Goal: Transaction & Acquisition: Purchase product/service

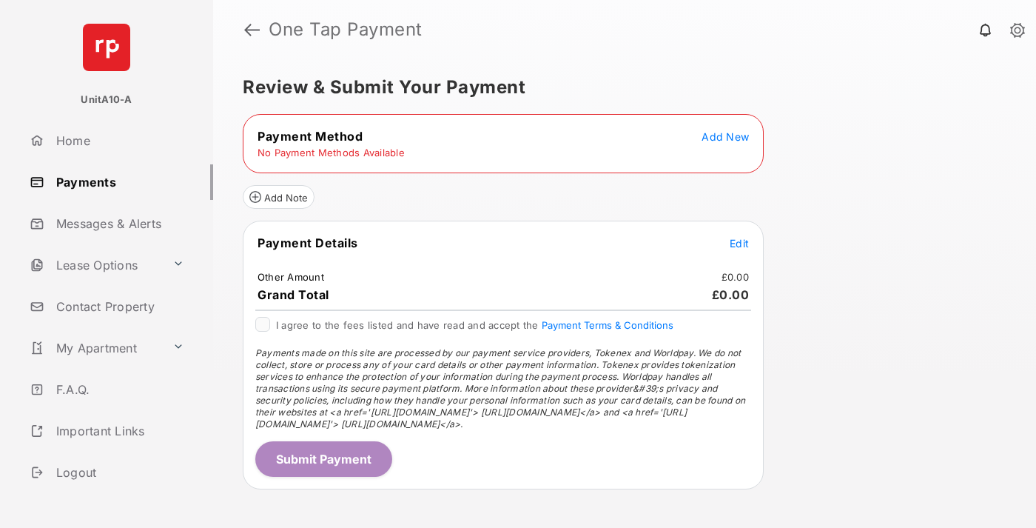
click at [726, 136] on span "Add New" at bounding box center [725, 136] width 47 height 13
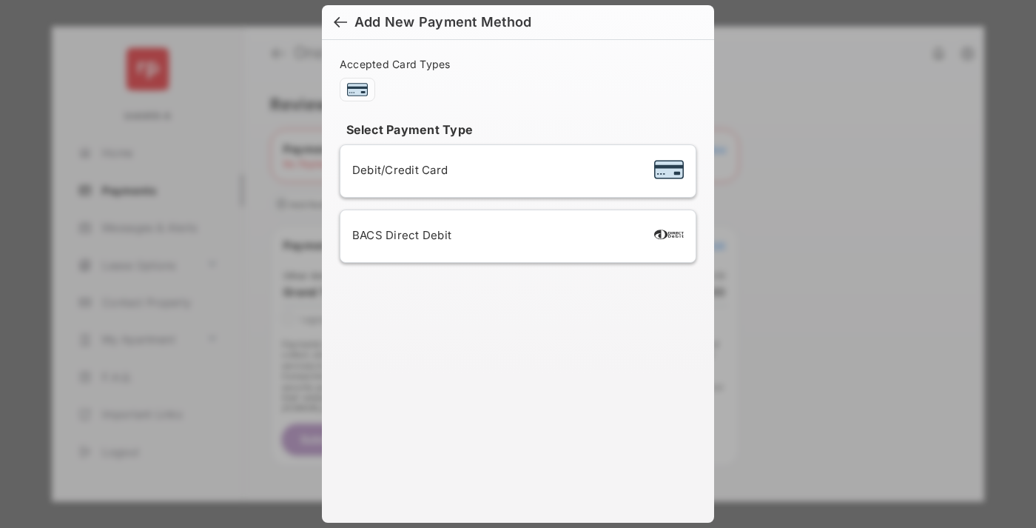
click at [396, 170] on span "Debit/Credit Card" at bounding box center [400, 170] width 96 height 14
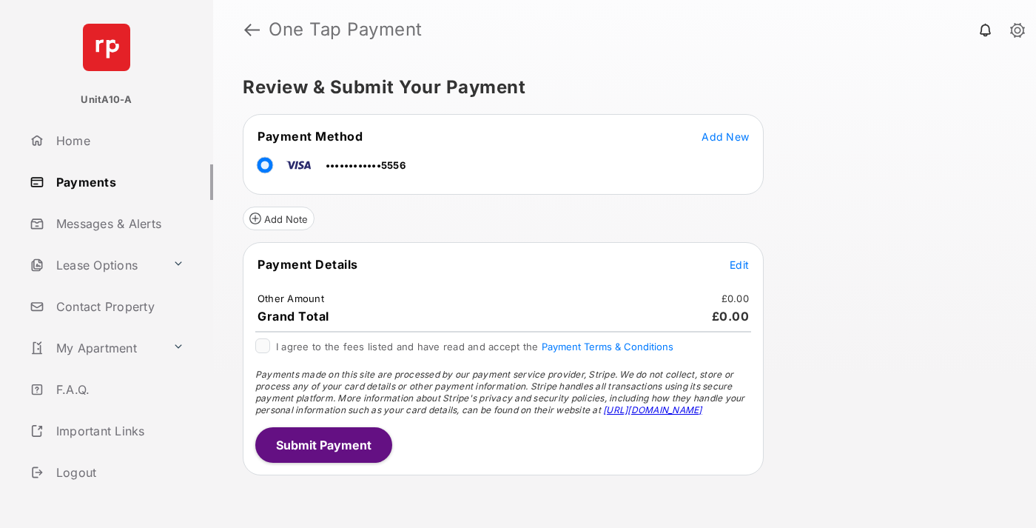
click at [740, 264] on span "Edit" at bounding box center [739, 264] width 19 height 13
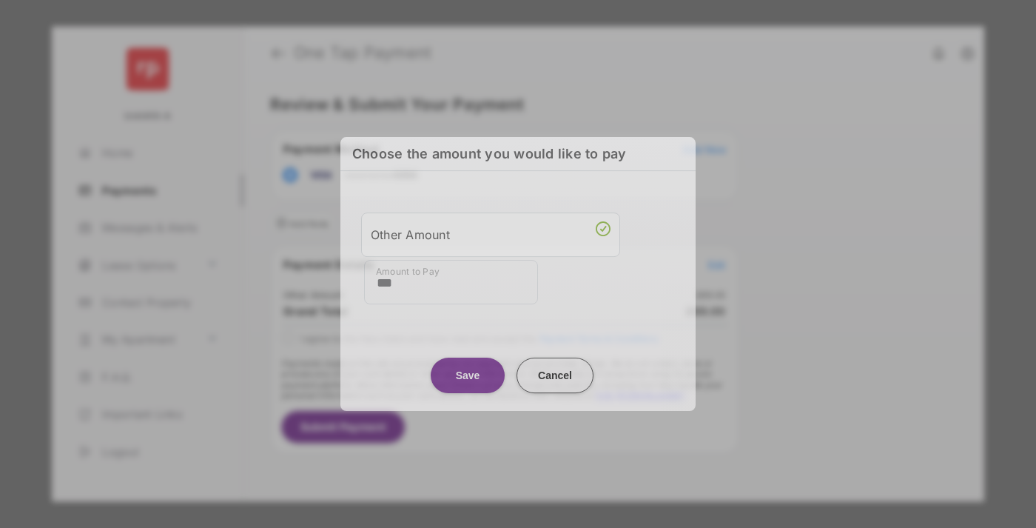
type input "***"
click at [468, 370] on button "Save" at bounding box center [468, 376] width 74 height 36
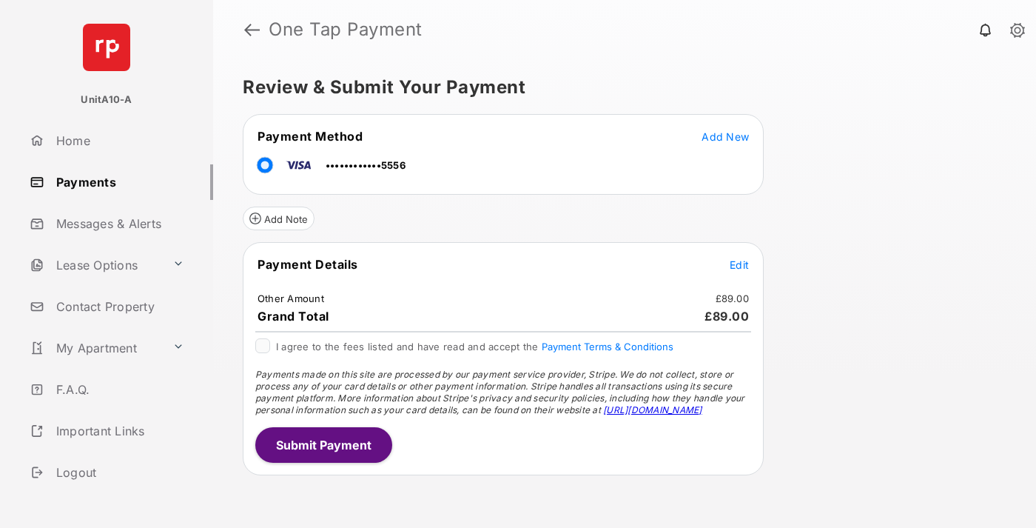
click at [323, 444] on button "Submit Payment" at bounding box center [323, 445] width 137 height 36
